Goal: Check status: Check status

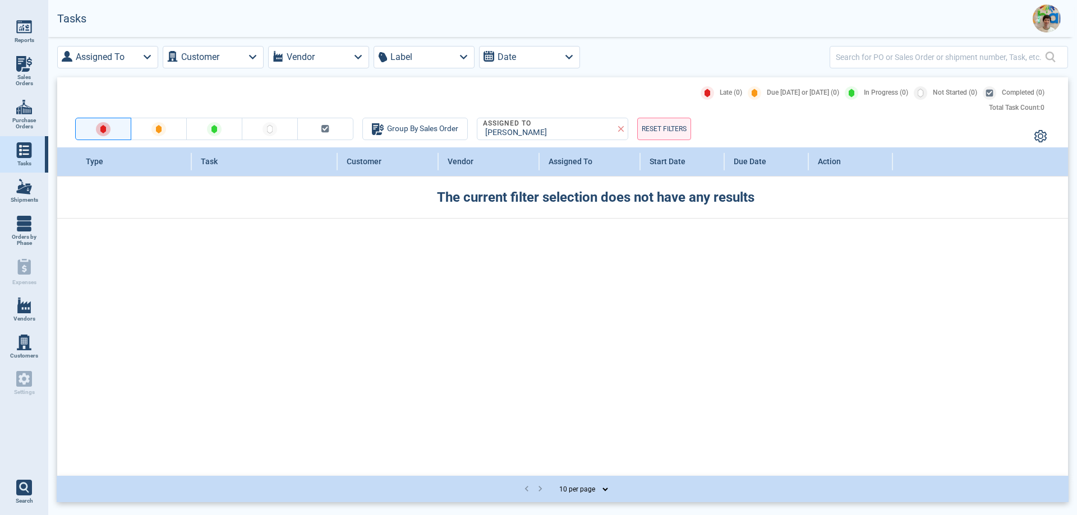
click at [22, 72] on link "Sales Orders" at bounding box center [24, 71] width 48 height 43
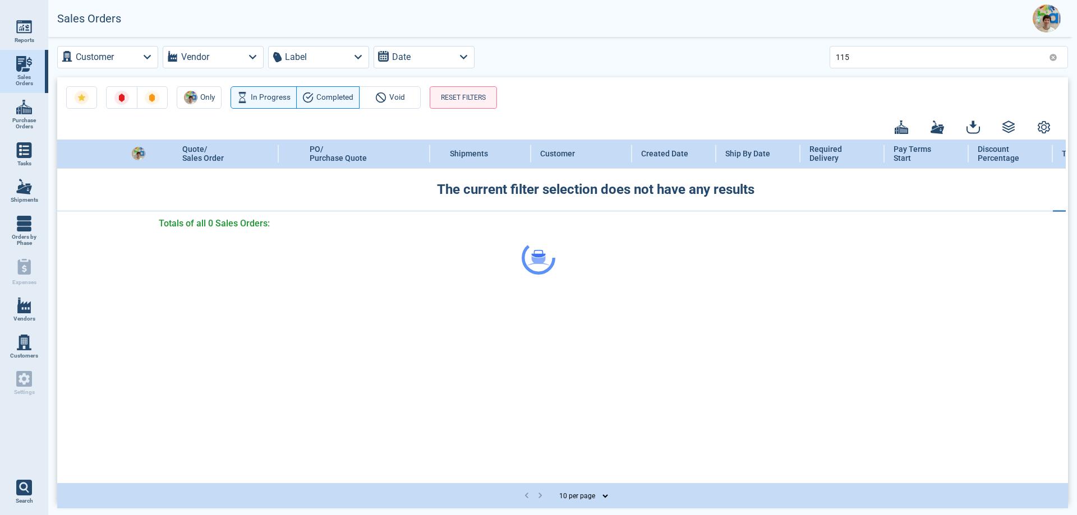
click at [876, 61] on div at bounding box center [538, 257] width 1077 height 515
click at [852, 54] on div at bounding box center [538, 257] width 1077 height 515
click at [854, 59] on div at bounding box center [538, 257] width 1077 height 515
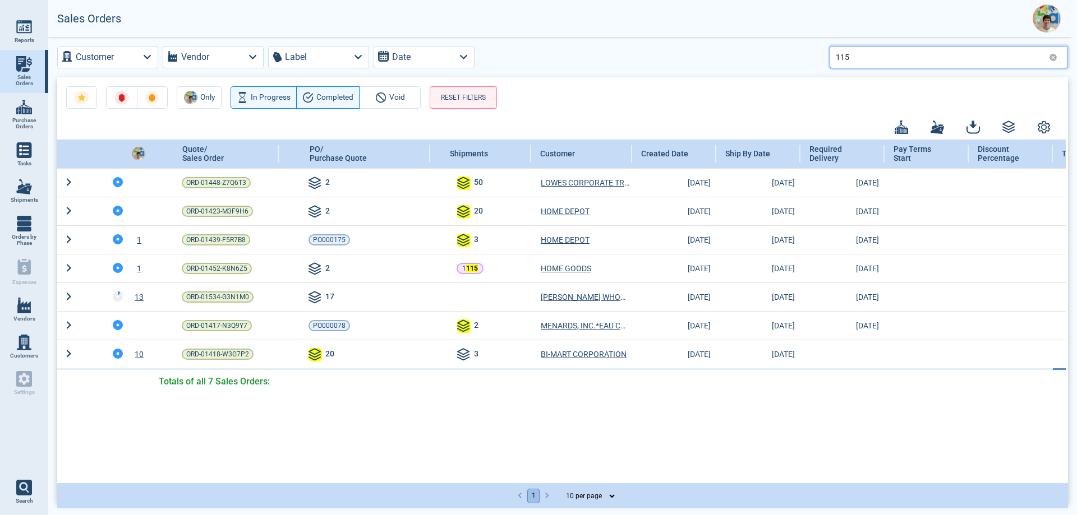
drag, startPoint x: 854, startPoint y: 59, endPoint x: 831, endPoint y: 66, distance: 24.0
click at [831, 66] on div "115" at bounding box center [948, 57] width 238 height 22
type input "ace"
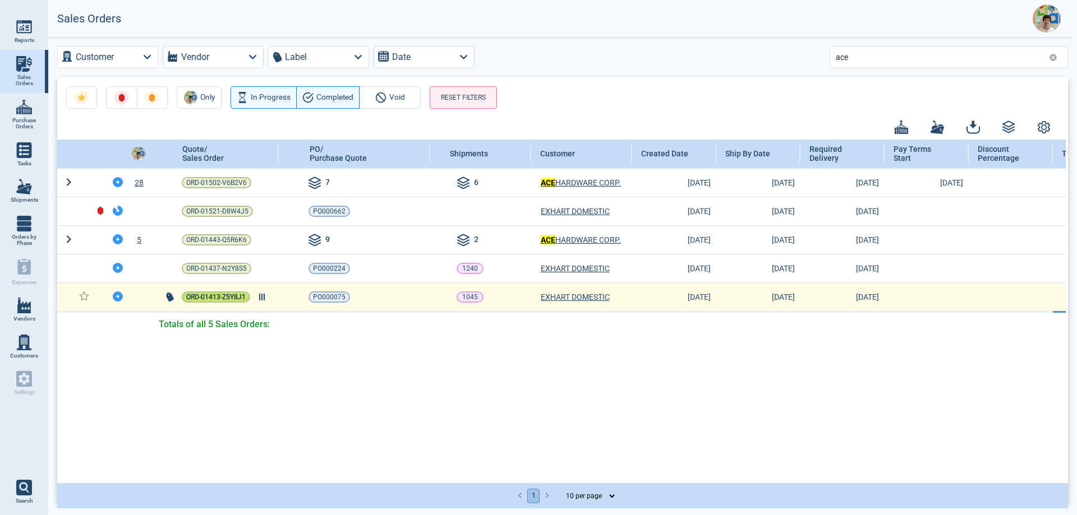
click at [227, 295] on span "ORD-01413-Z5Y8J1" at bounding box center [215, 297] width 59 height 11
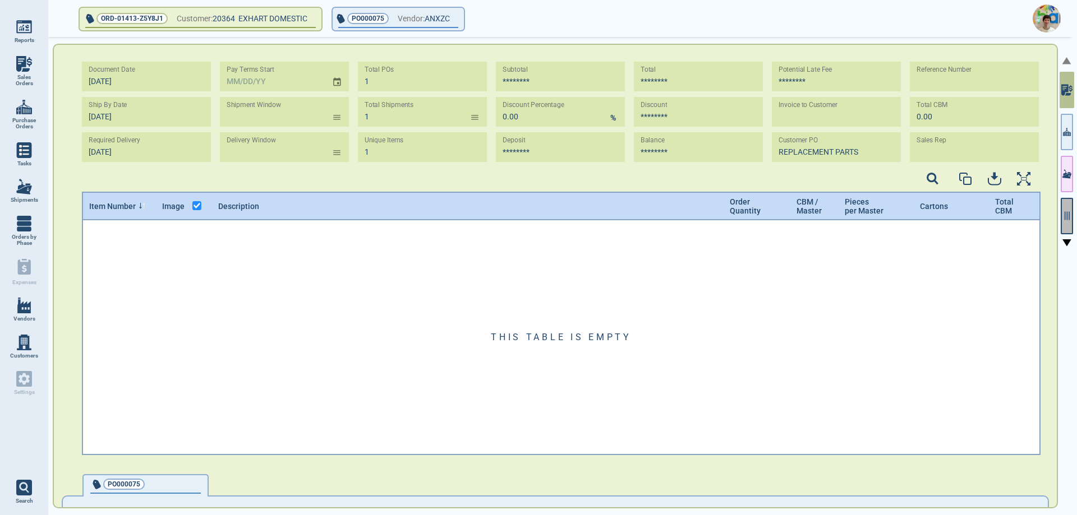
click at [1066, 221] on button "button" at bounding box center [1066, 216] width 12 height 36
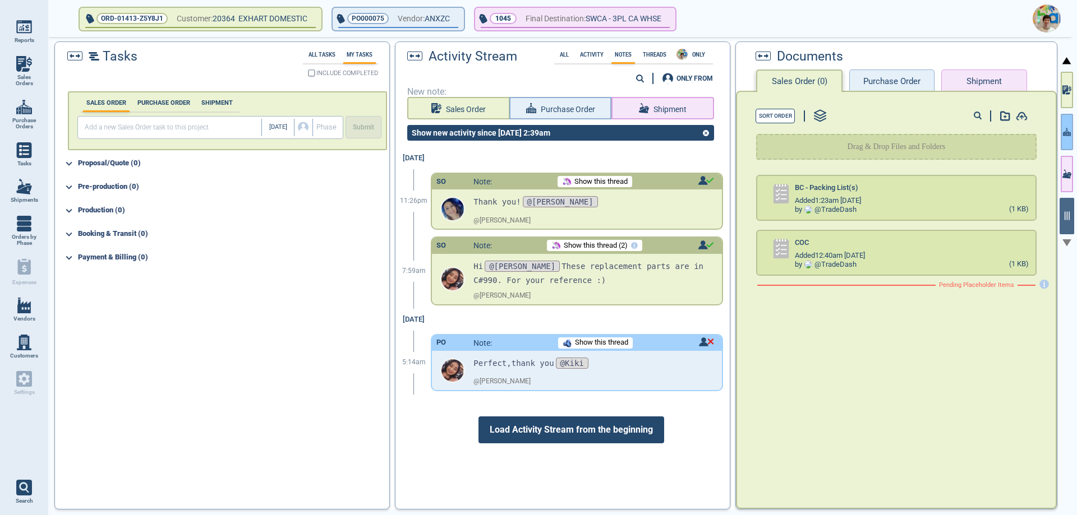
click at [1067, 132] on icon "button" at bounding box center [1067, 132] width 8 height 12
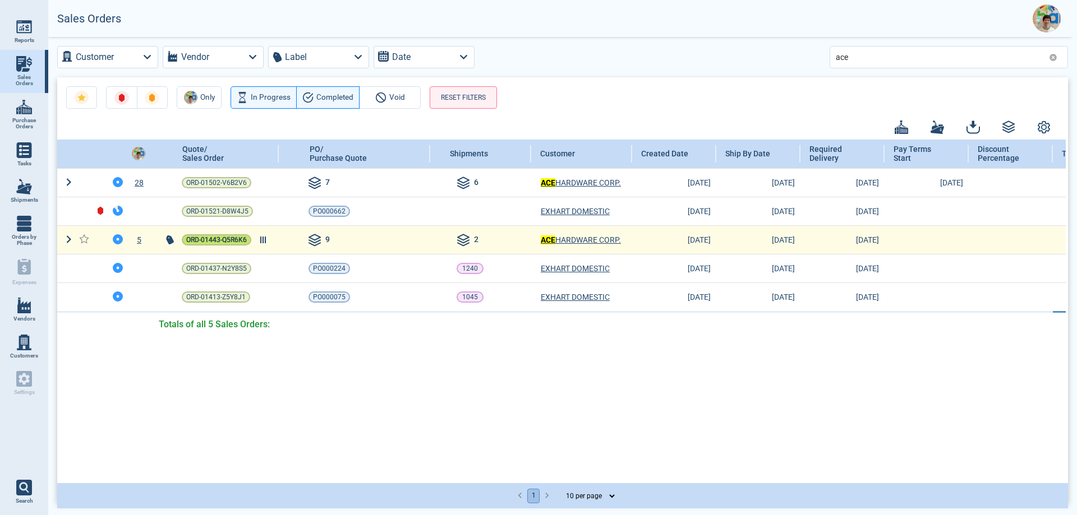
click at [226, 241] on span "ORD-01443-Q5R6K6" at bounding box center [216, 239] width 61 height 11
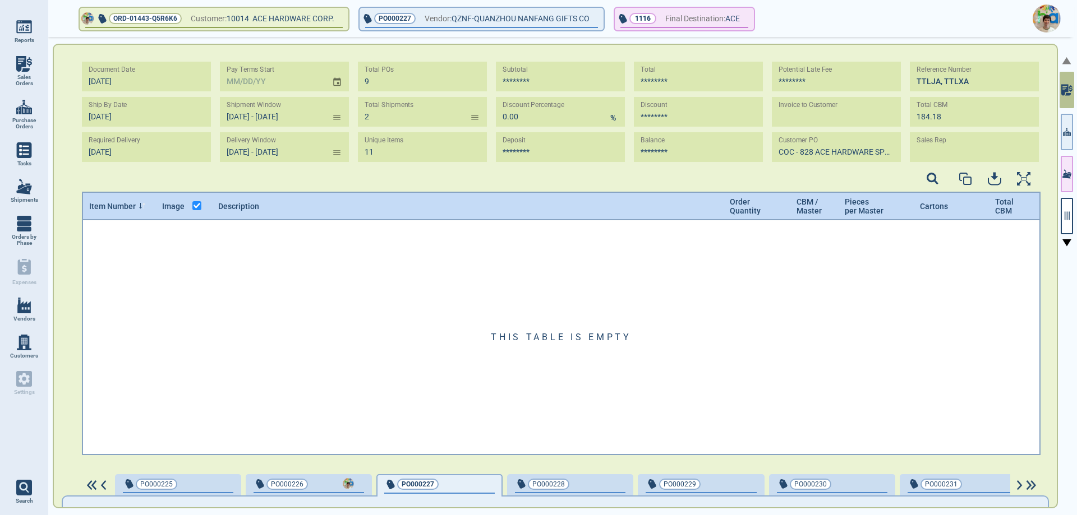
type input "[DATE] - [DATE]"
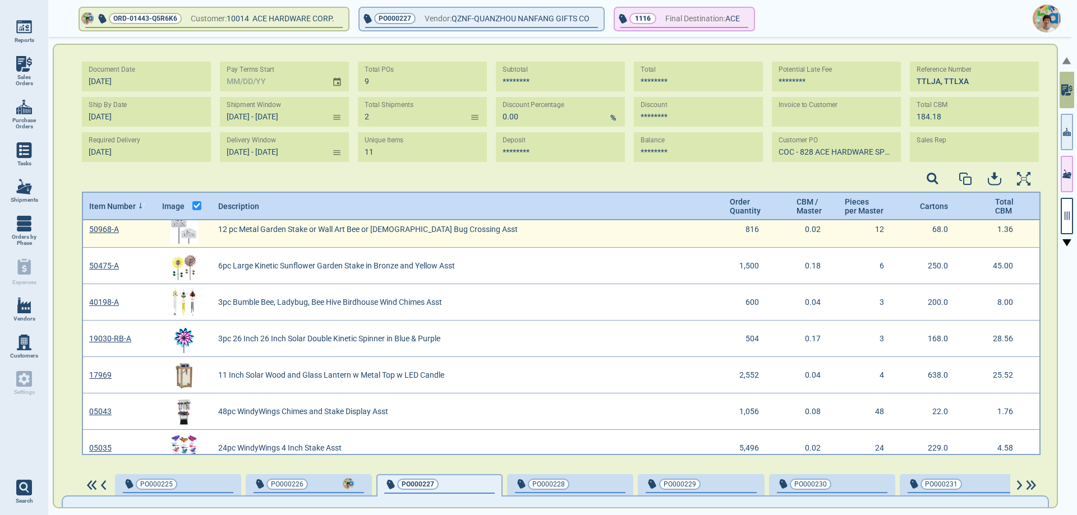
scroll to position [167, 0]
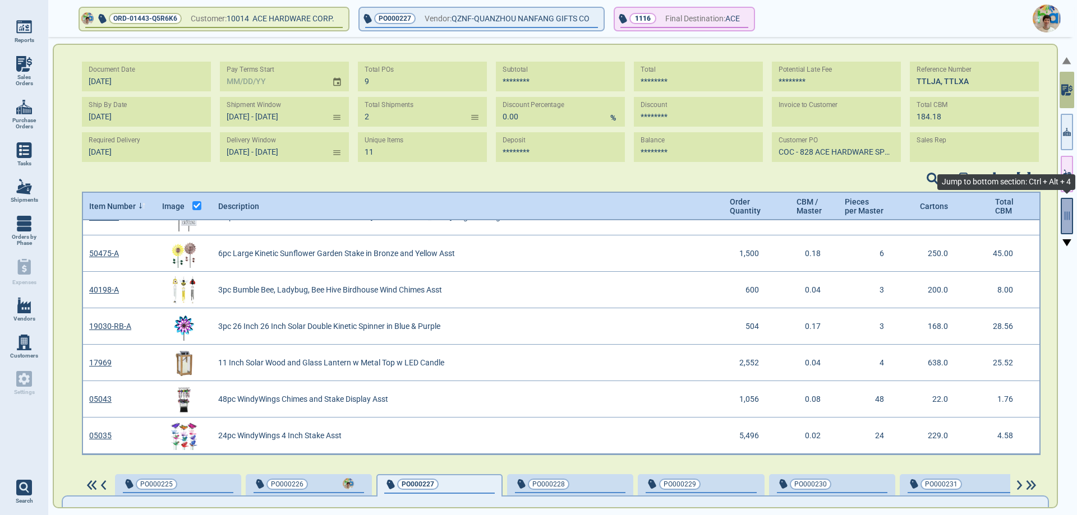
click at [1069, 213] on icon "button" at bounding box center [1066, 216] width 5 height 8
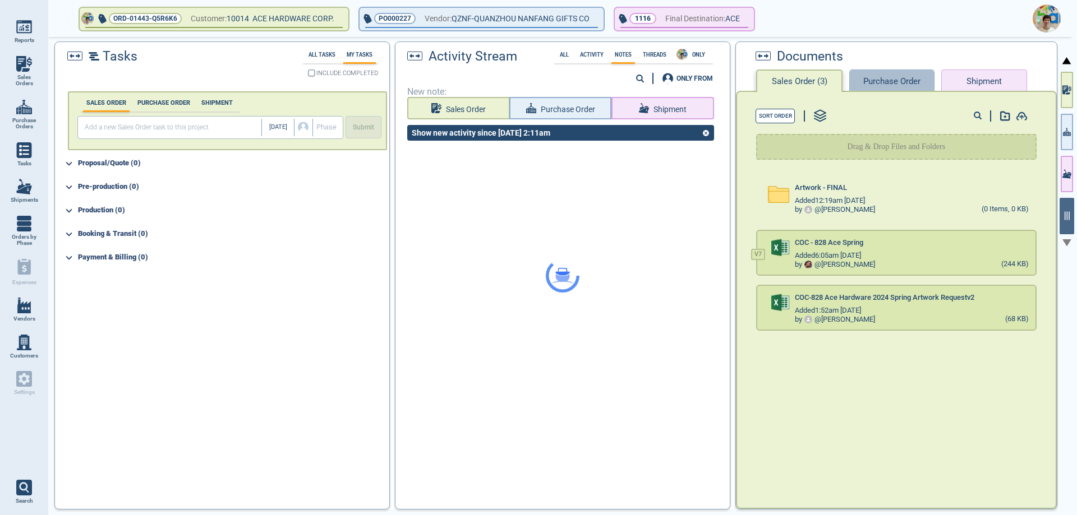
click at [894, 77] on button "Purchase Order" at bounding box center [891, 81] width 85 height 22
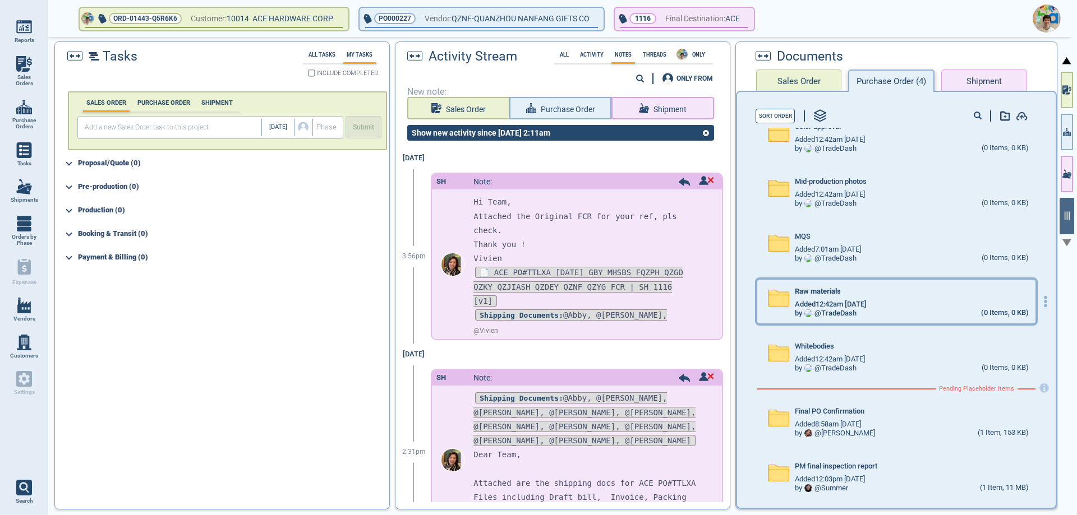
scroll to position [62, 0]
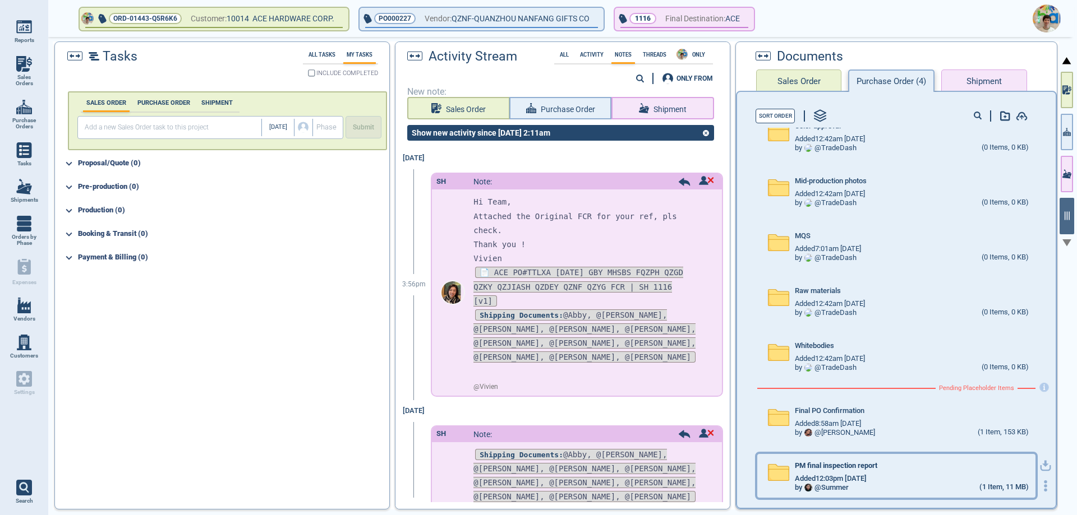
click at [889, 466] on div "PM final inspection report" at bounding box center [910, 468] width 233 height 12
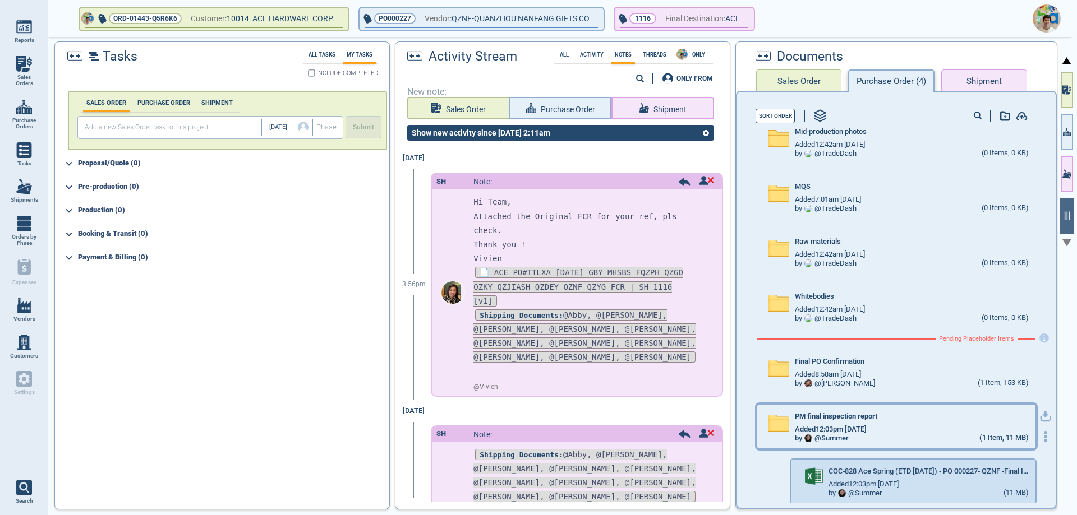
scroll to position [117, 0]
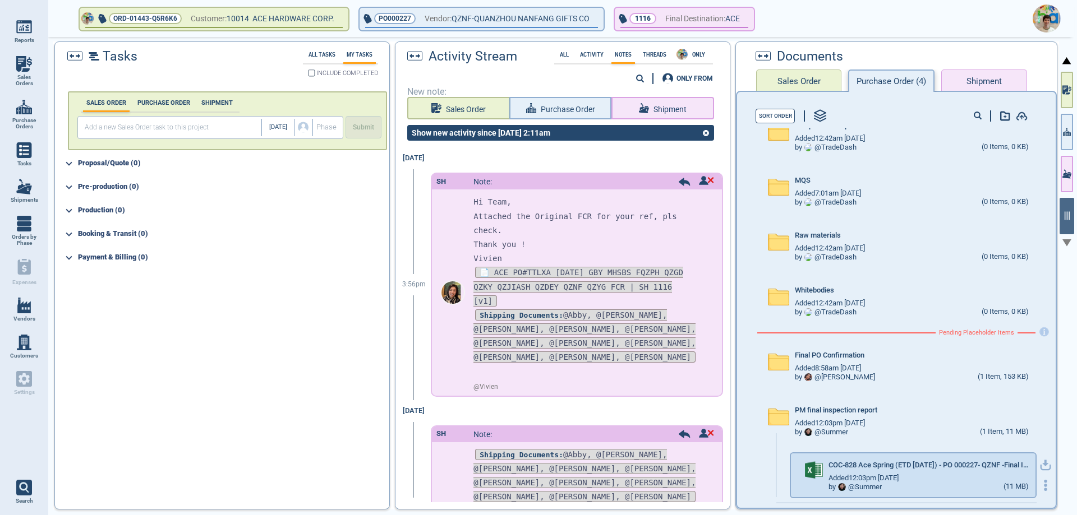
click at [1042, 464] on icon "button" at bounding box center [1045, 463] width 7 height 7
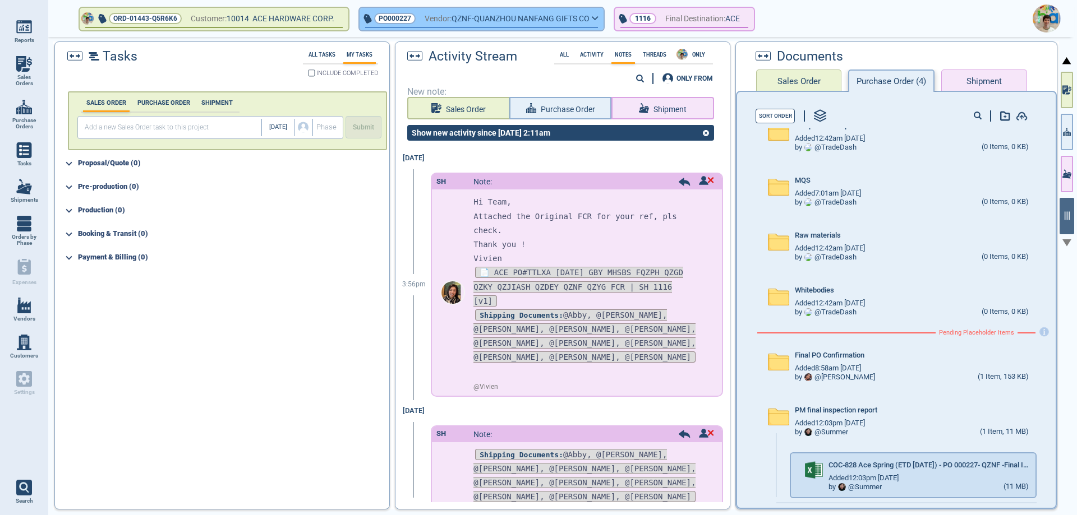
click at [598, 19] on icon "button" at bounding box center [595, 18] width 7 height 5
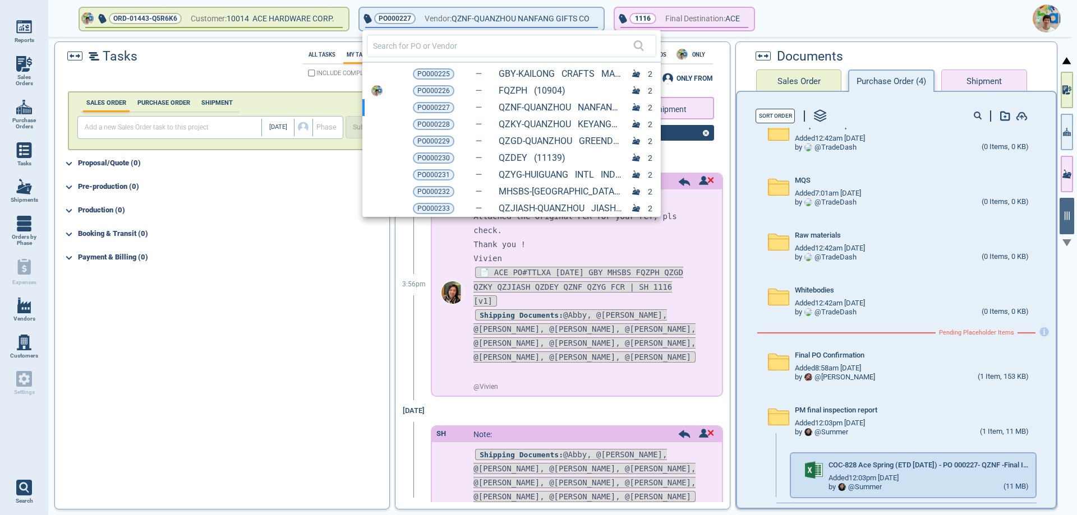
click at [448, 141] on span "PO000229" at bounding box center [433, 141] width 33 height 11
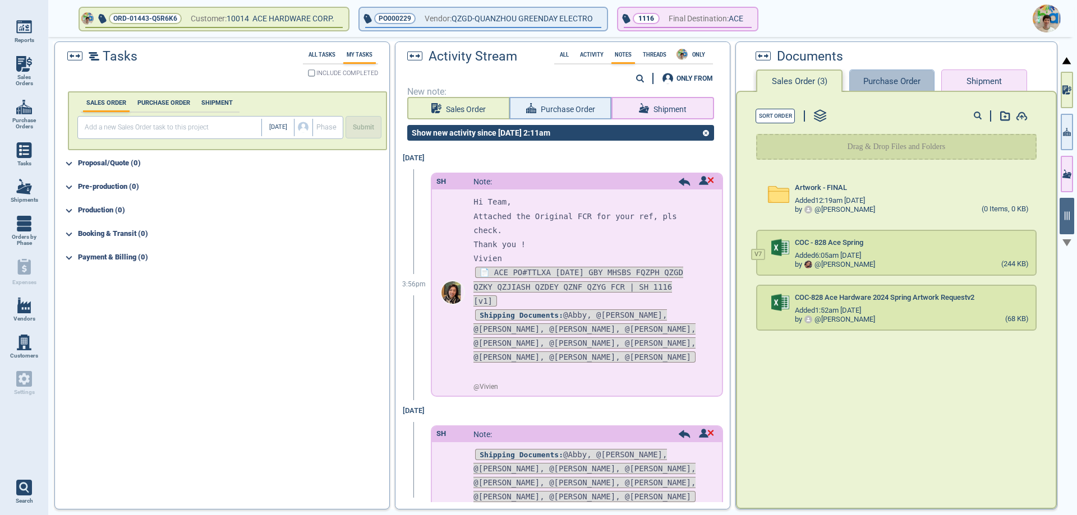
click at [877, 83] on button "Purchase Order" at bounding box center [891, 81] width 85 height 22
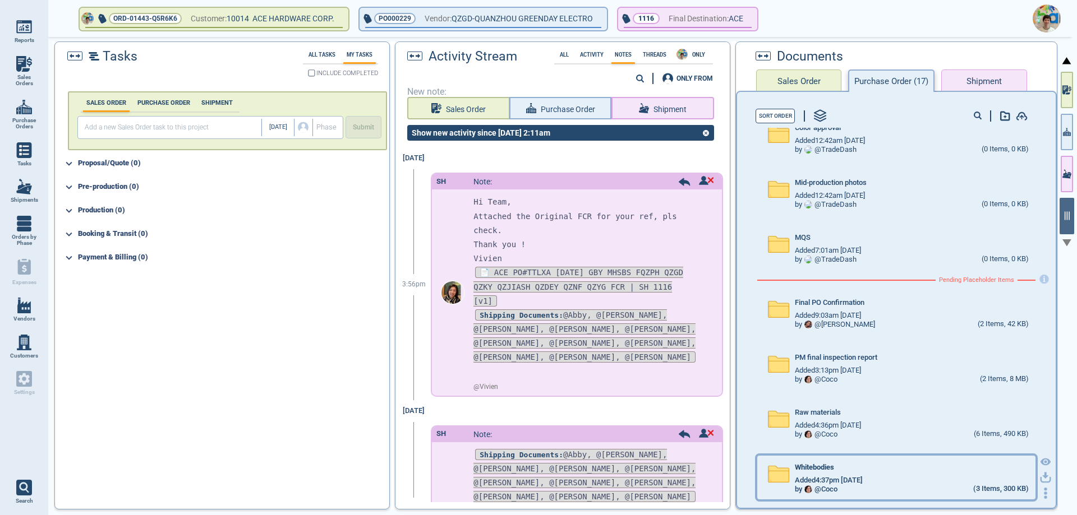
scroll to position [62, 0]
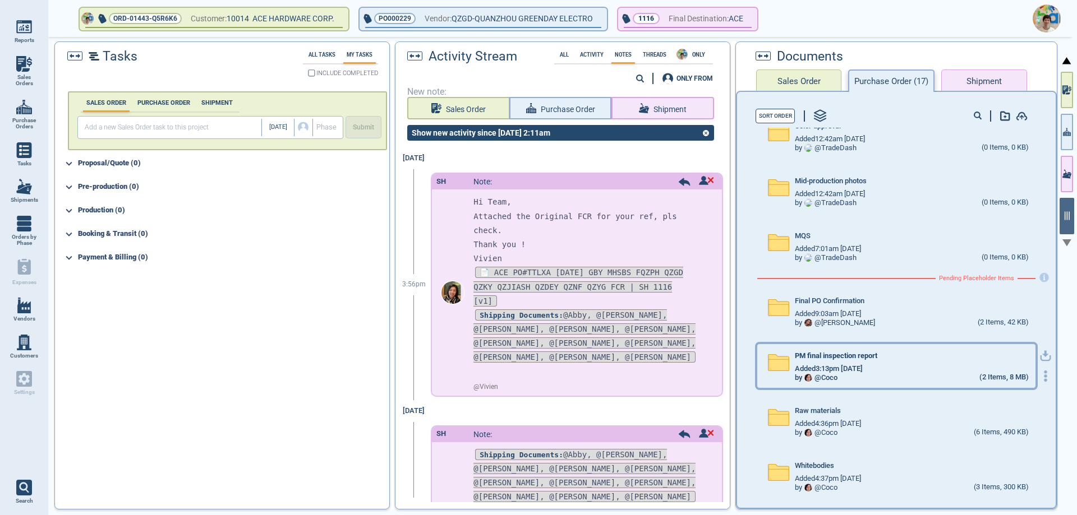
click at [893, 375] on div "by @ Coco (2 Items, 8 MB)" at bounding box center [910, 377] width 233 height 9
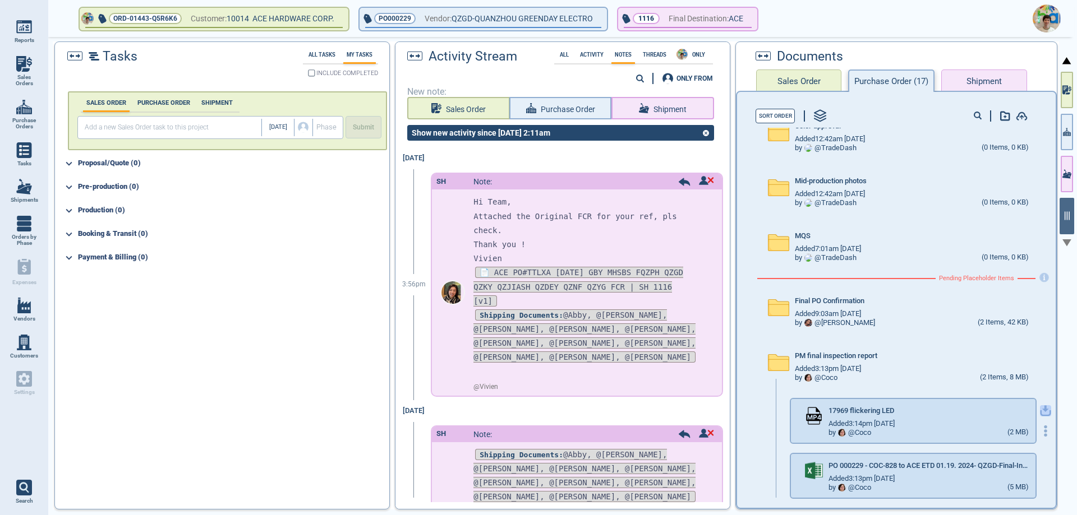
click at [1040, 409] on icon "button" at bounding box center [1045, 410] width 11 height 11
click at [1040, 468] on icon "button" at bounding box center [1045, 465] width 11 height 11
